Goal: Entertainment & Leisure: Consume media (video, audio)

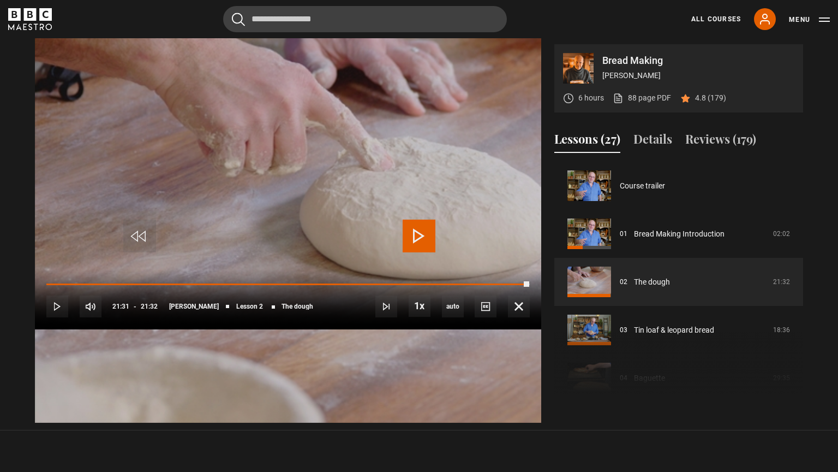
scroll to position [48, 0]
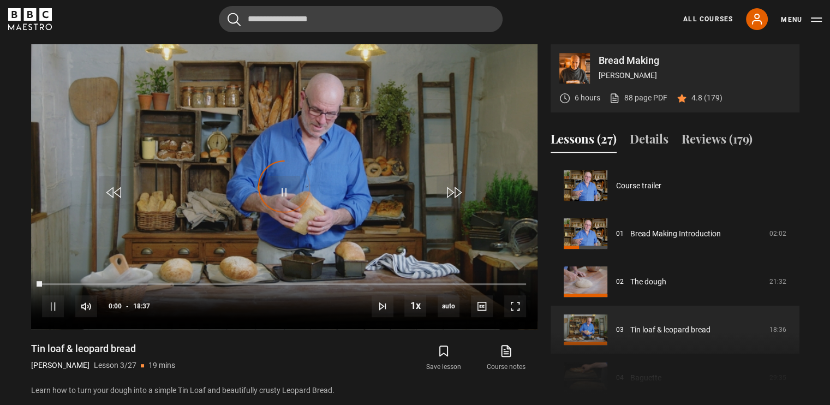
scroll to position [96, 0]
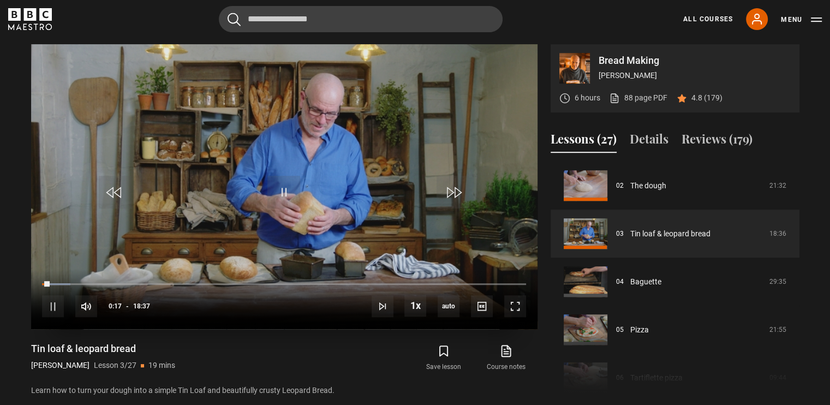
click at [59, 154] on video "Video Player" at bounding box center [284, 186] width 507 height 285
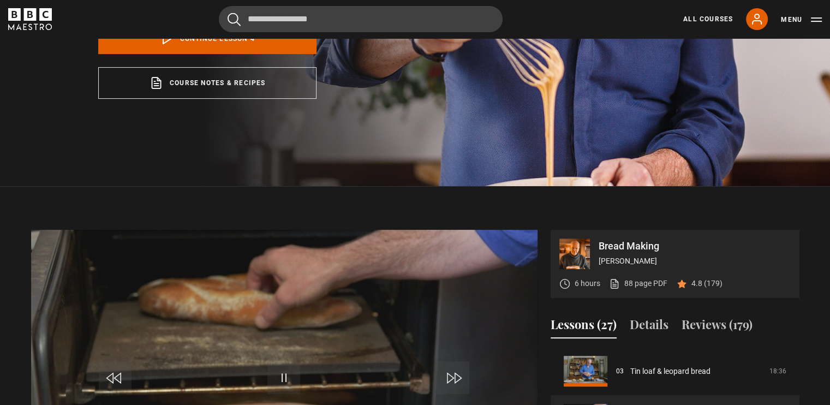
scroll to position [295, 0]
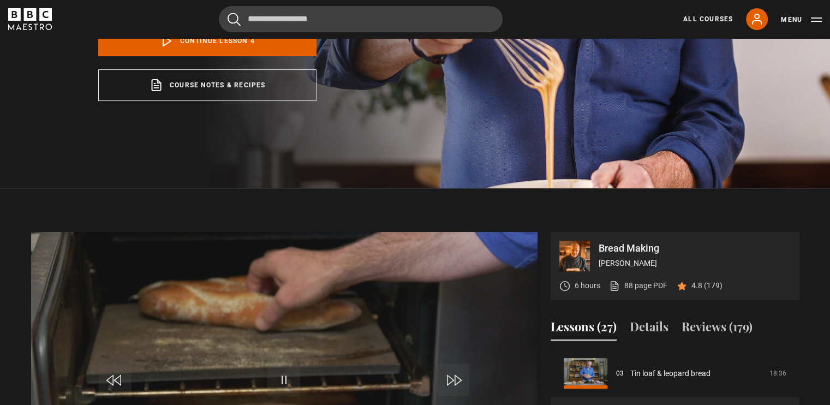
click at [342, 285] on video "Video Player" at bounding box center [284, 374] width 507 height 285
